Goal: Task Accomplishment & Management: Manage account settings

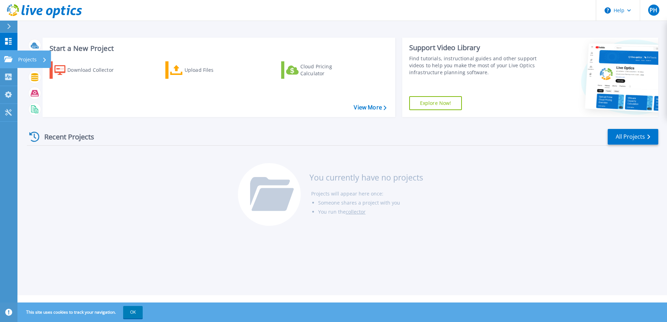
click at [10, 55] on link "Projects Projects" at bounding box center [8, 60] width 17 height 18
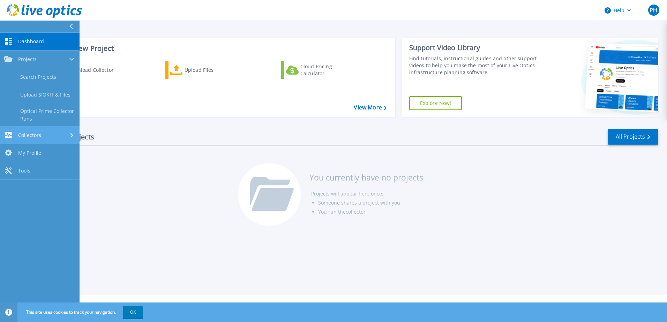
click at [40, 137] on span "Collectors" at bounding box center [29, 135] width 23 height 6
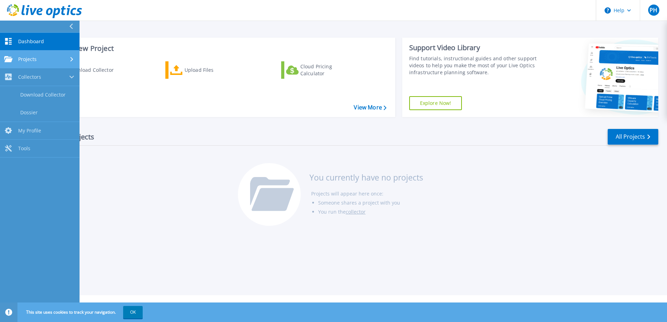
click at [43, 59] on div "Projects" at bounding box center [39, 59] width 71 height 6
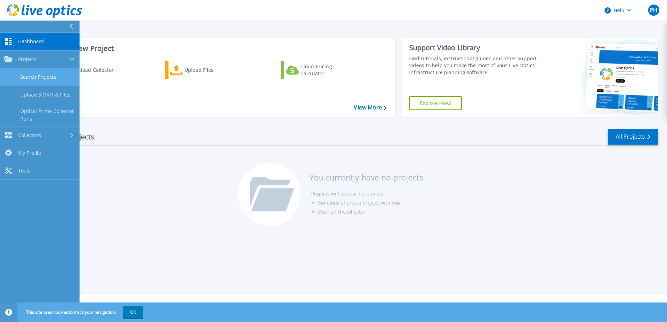
click at [45, 74] on link "Search Projects" at bounding box center [40, 77] width 80 height 18
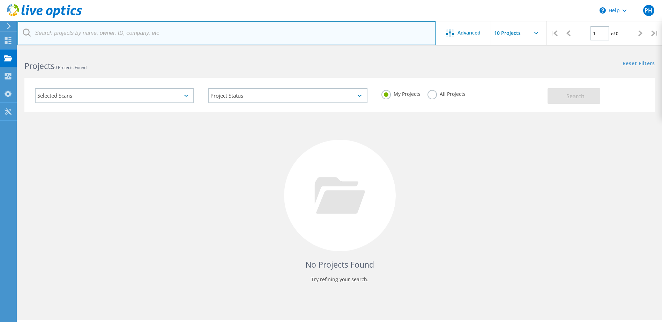
click at [180, 34] on input "text" at bounding box center [226, 33] width 418 height 24
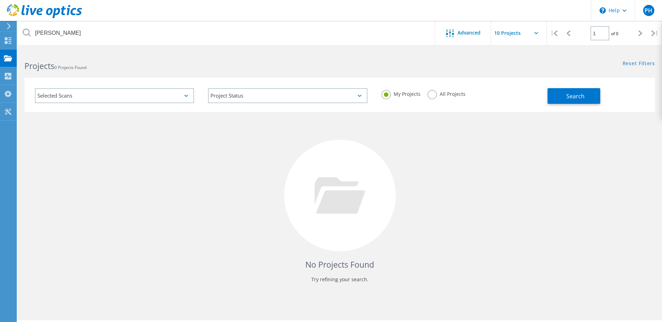
click at [436, 93] on label "All Projects" at bounding box center [446, 93] width 38 height 7
click at [0, 0] on input "All Projects" at bounding box center [0, 0] width 0 height 0
click at [568, 97] on span "Search" at bounding box center [575, 96] width 18 height 8
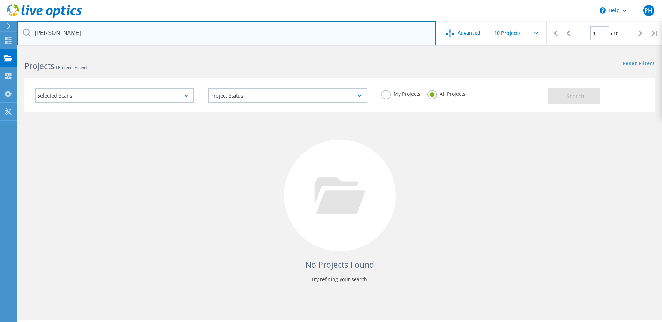
drag, startPoint x: 73, startPoint y: 33, endPoint x: 35, endPoint y: 33, distance: 37.7
click at [35, 33] on input "wheeler trigg" at bounding box center [226, 33] width 418 height 24
type input "S"
drag, startPoint x: 75, startPoint y: 35, endPoint x: 22, endPoint y: 32, distance: 52.8
click at [22, 32] on input "WTO" at bounding box center [226, 33] width 418 height 24
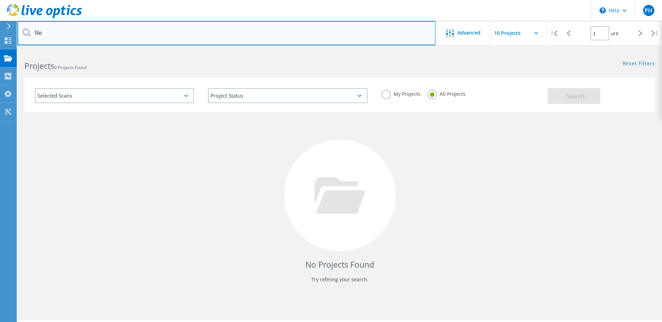
click at [124, 37] on input "file" at bounding box center [226, 33] width 418 height 24
paste input "shadler@wtotrial.com"
click at [210, 27] on input "shadler@wtotrial.com" at bounding box center [226, 33] width 418 height 24
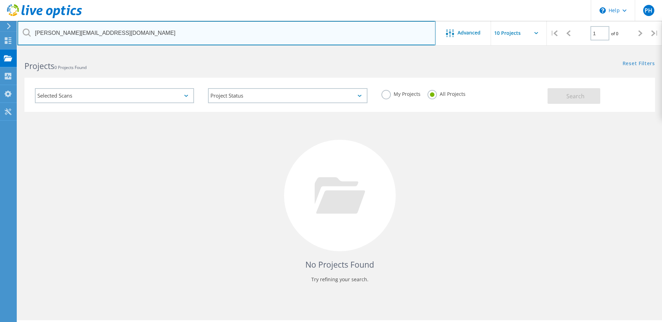
click at [210, 27] on input "shadler@wtotrial.com" at bounding box center [226, 33] width 418 height 24
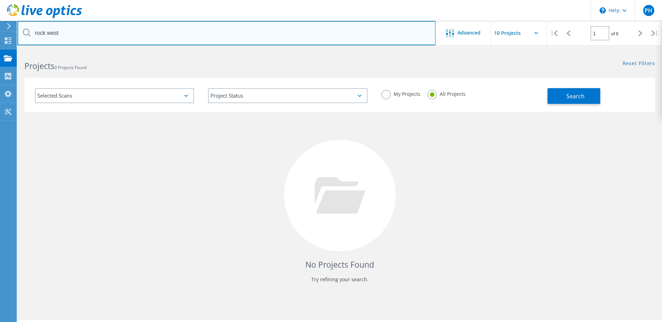
type input "rock west"
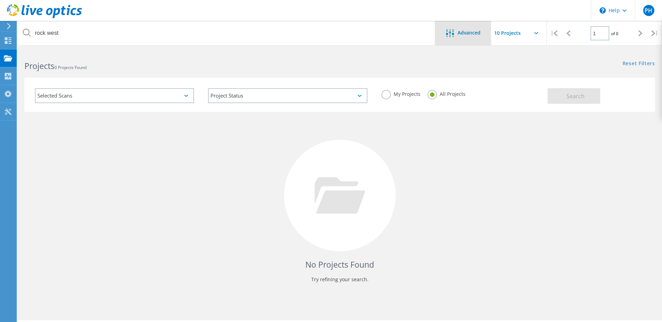
click at [466, 35] on span "Advanced" at bounding box center [468, 32] width 23 height 5
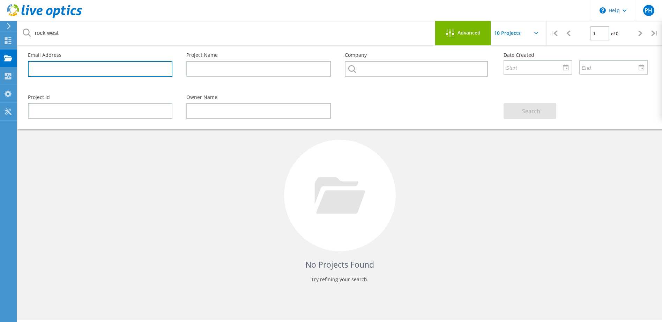
click at [99, 66] on input "text" at bounding box center [100, 69] width 144 height 16
paste input "shadler@wtotrial.com"
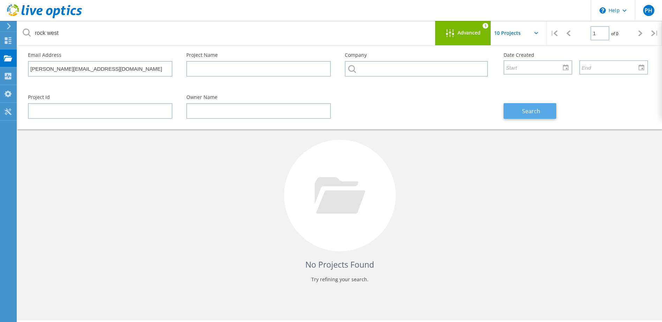
click at [522, 115] on span "Search" at bounding box center [531, 111] width 18 height 8
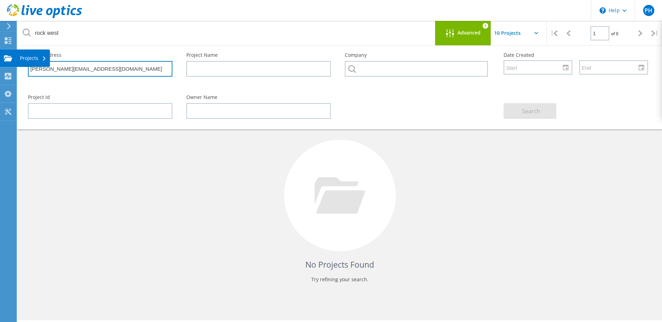
drag, startPoint x: 102, startPoint y: 66, endPoint x: 16, endPoint y: 65, distance: 85.5
click at [16, 66] on div "\n Help Explore Helpful Articles Contact Support PH End User Phil Hatchett-Smit…" at bounding box center [331, 196] width 662 height 291
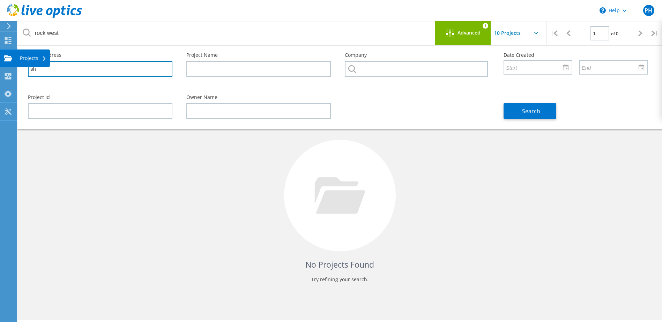
type input "s"
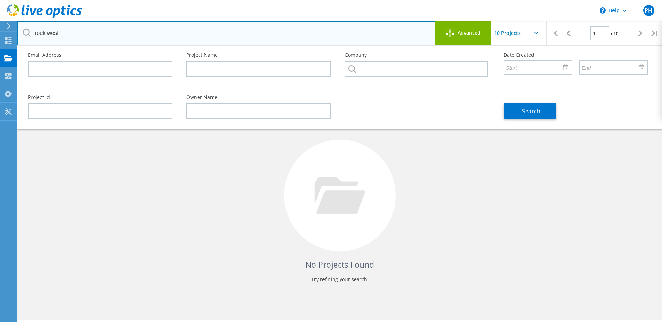
drag, startPoint x: 90, startPoint y: 27, endPoint x: 25, endPoint y: 24, distance: 64.9
click at [25, 24] on input "rock west" at bounding box center [226, 33] width 418 height 24
drag, startPoint x: 159, startPoint y: 26, endPoint x: -3, endPoint y: 22, distance: 161.9
click at [0, 22] on html "\n Help Explore Helpful Articles Contact Support PH End User Phil Hatchett-Smit…" at bounding box center [331, 171] width 662 height 342
drag, startPoint x: 65, startPoint y: 31, endPoint x: 5, endPoint y: 30, distance: 60.0
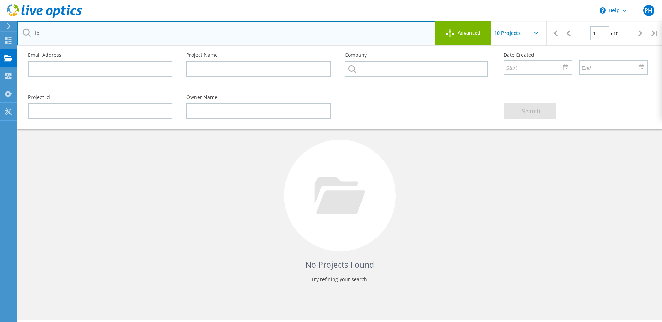
click at [5, 51] on div "\n Help Explore Helpful Articles Contact Support PH End User Phil Hatchett-Smit…" at bounding box center [331, 196] width 662 height 291
type input "f"
type input "micron"
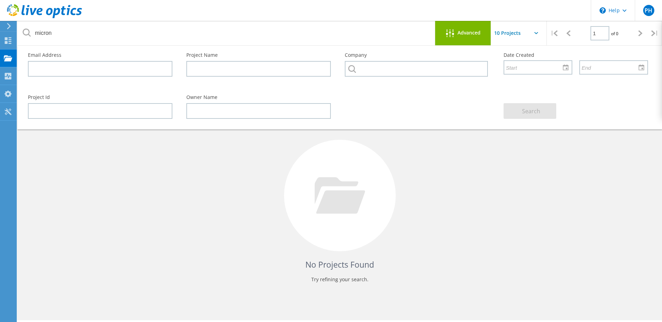
click at [462, 36] on div "Advanced" at bounding box center [463, 33] width 56 height 9
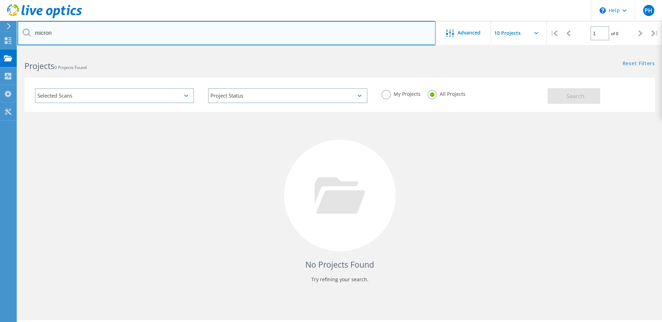
click at [271, 38] on input "micron" at bounding box center [226, 33] width 418 height 24
drag, startPoint x: 132, startPoint y: 36, endPoint x: 43, endPoint y: 36, distance: 89.3
click at [34, 36] on input "micron" at bounding box center [226, 33] width 418 height 24
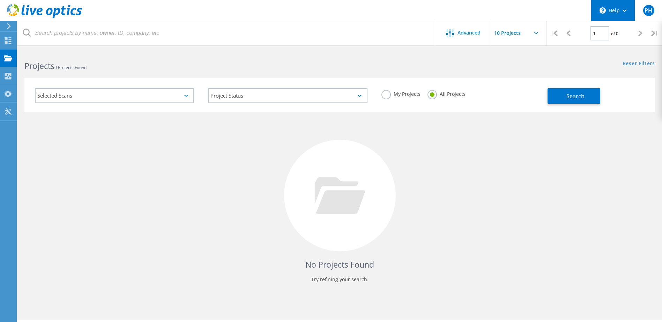
click at [629, 8] on div "\n Help" at bounding box center [613, 10] width 44 height 21
click at [642, 12] on div "PH" at bounding box center [648, 10] width 27 height 21
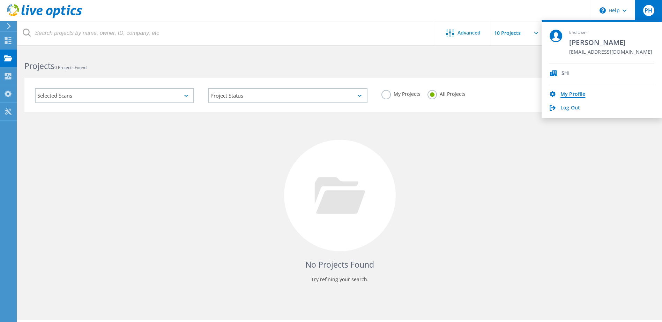
click at [569, 92] on link "My Profile" at bounding box center [572, 94] width 25 height 7
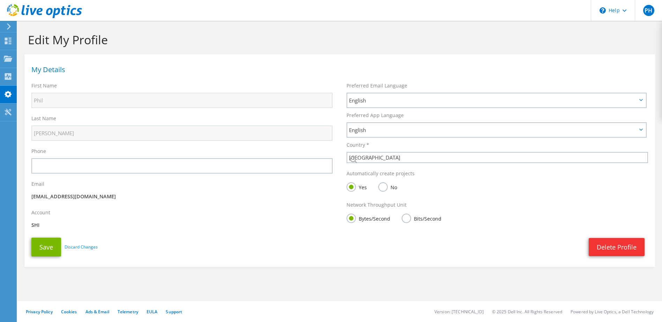
select select "224"
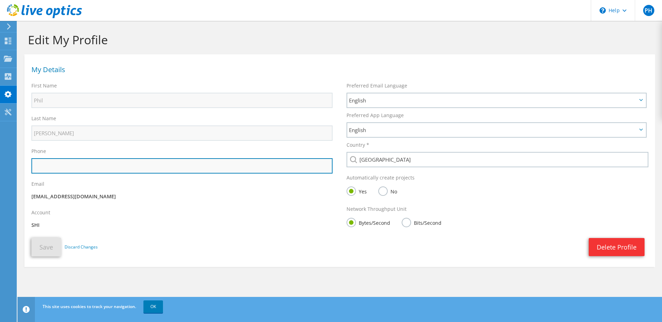
click at [186, 169] on input "text" at bounding box center [181, 165] width 301 height 15
click at [43, 165] on input "text" at bounding box center [181, 165] width 301 height 15
type input "5128728575"
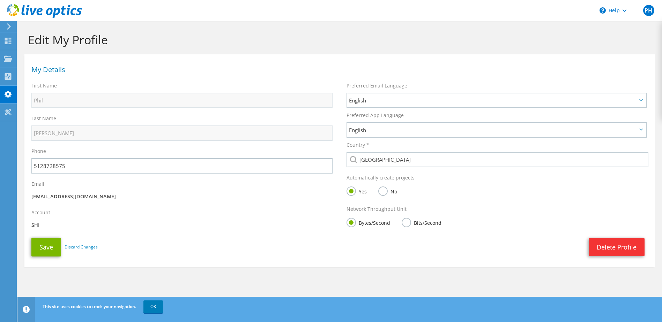
drag, startPoint x: 247, startPoint y: 237, endPoint x: 221, endPoint y: 226, distance: 28.5
click at [247, 237] on div "Save Discard Changes Delete Profile Save" at bounding box center [339, 247] width 630 height 26
click at [55, 248] on button "Save" at bounding box center [46, 247] width 30 height 19
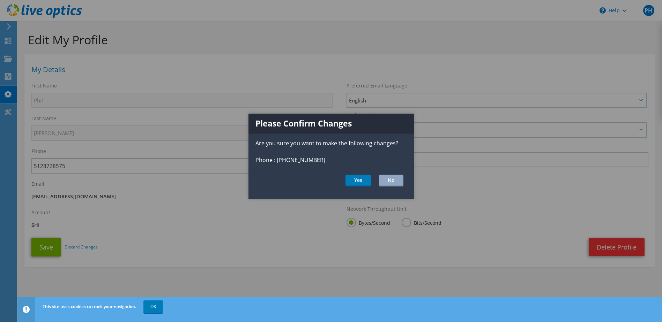
drag, startPoint x: 362, startPoint y: 181, endPoint x: 362, endPoint y: 187, distance: 5.6
click at [362, 181] on button "Yes" at bounding box center [357, 181] width 25 height 12
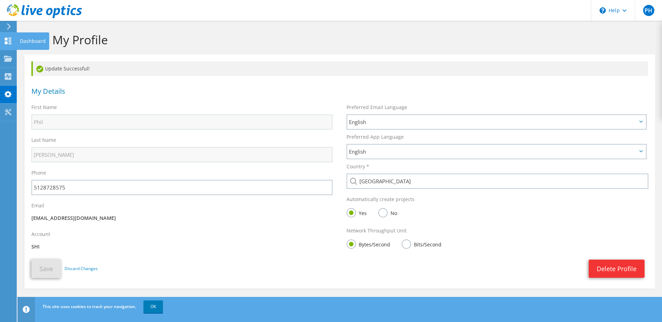
click at [0, 45] on html "PH End User Phil Hatchett-Smith phil_hatchettsmith@shi.com SHI My Profile Log O…" at bounding box center [331, 161] width 662 height 322
click at [6, 42] on use at bounding box center [8, 41] width 7 height 7
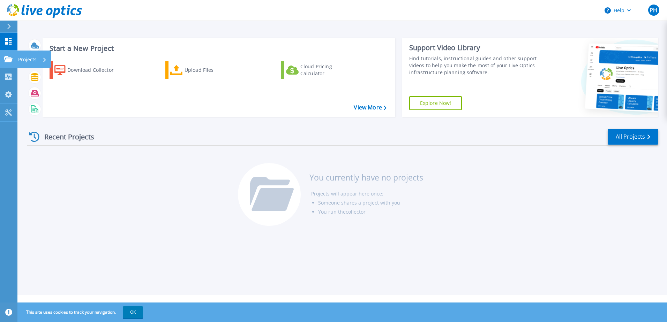
click at [5, 62] on link "Projects Projects" at bounding box center [8, 60] width 17 height 18
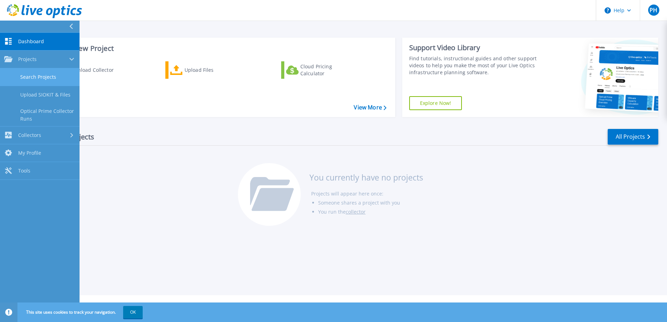
click at [49, 75] on link "Search Projects" at bounding box center [40, 77] width 80 height 18
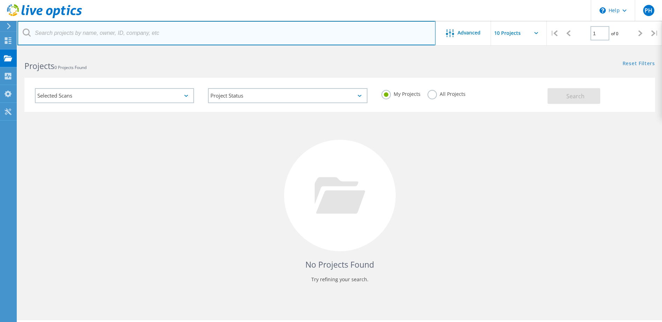
click at [274, 24] on input "text" at bounding box center [226, 33] width 418 height 24
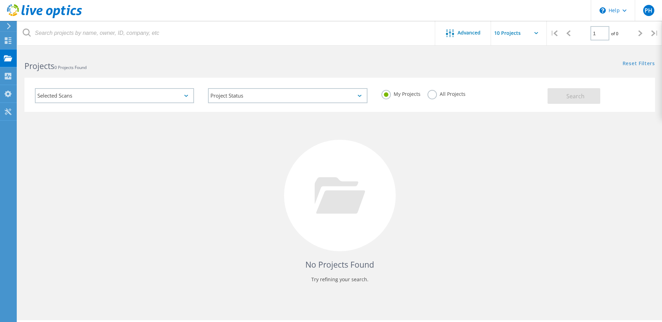
click at [430, 97] on label "All Projects" at bounding box center [446, 93] width 38 height 7
click at [0, 0] on input "All Projects" at bounding box center [0, 0] width 0 height 0
click at [567, 96] on span "Search" at bounding box center [575, 96] width 18 height 8
click at [529, 35] on input "text" at bounding box center [526, 33] width 70 height 24
click at [525, 33] on input "text" at bounding box center [526, 33] width 70 height 24
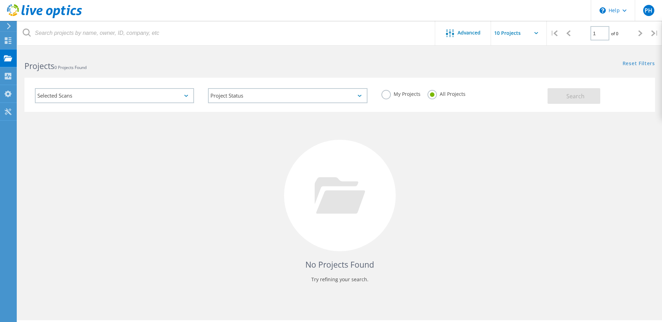
click at [342, 54] on div "Reset Filters Show Filters" at bounding box center [500, 57] width 322 height 13
click at [11, 42] on use at bounding box center [8, 40] width 7 height 7
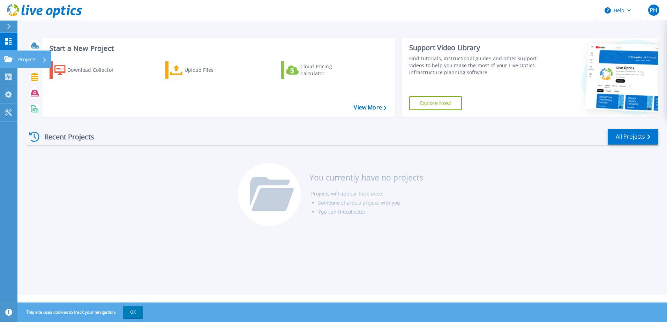
click at [8, 58] on icon at bounding box center [8, 59] width 8 height 6
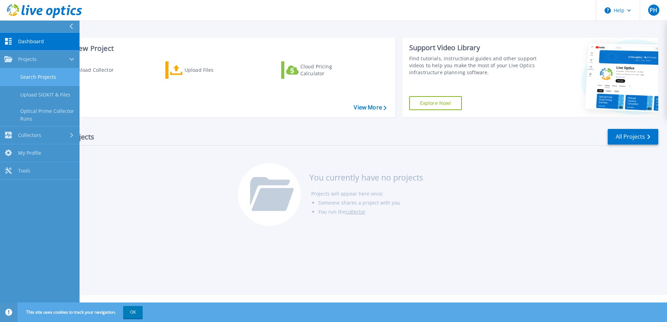
click at [43, 77] on link "Search Projects" at bounding box center [40, 77] width 80 height 18
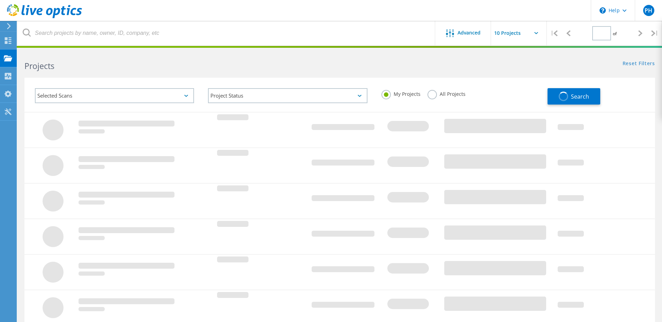
type input "1"
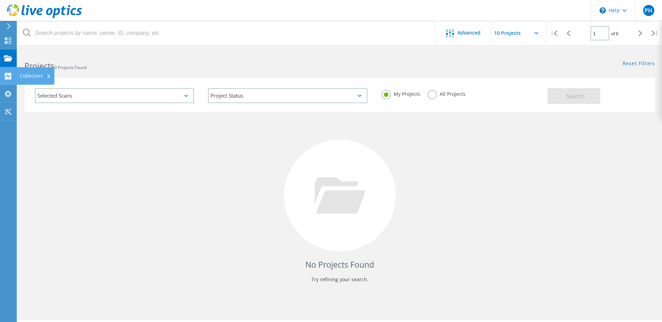
click at [7, 80] on div at bounding box center [8, 77] width 8 height 8
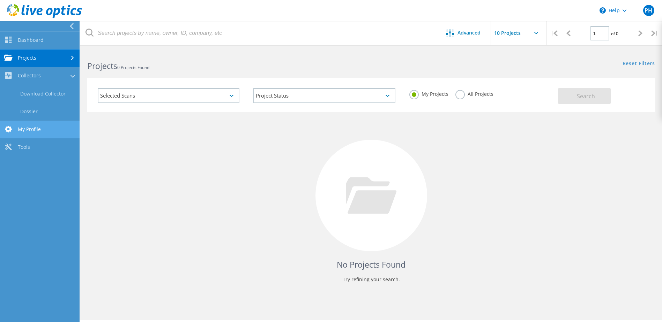
click at [42, 130] on link "My Profile" at bounding box center [40, 130] width 80 height 18
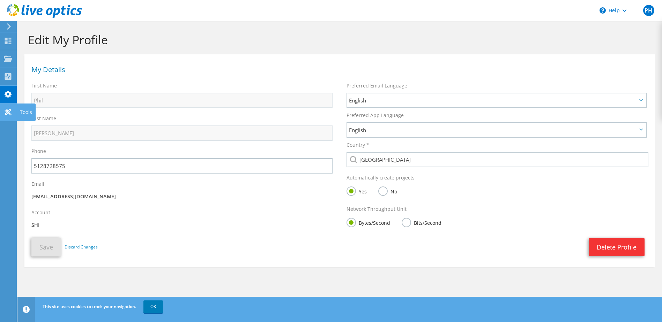
click at [12, 112] on icon at bounding box center [8, 112] width 8 height 7
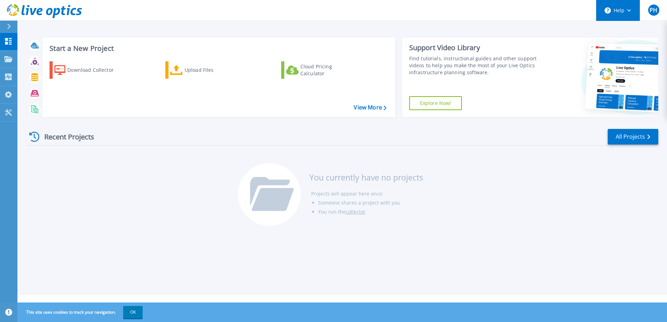
click at [628, 12] on icon at bounding box center [629, 10] width 4 height 2
click at [627, 11] on icon at bounding box center [629, 10] width 4 height 2
